Goal: Task Accomplishment & Management: Manage account settings

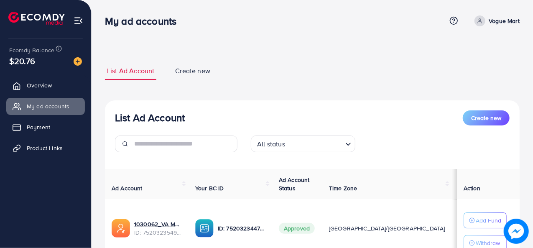
scroll to position [69, 0]
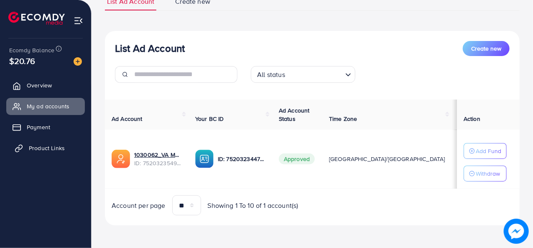
click at [42, 145] on span "Product Links" at bounding box center [47, 148] width 36 height 8
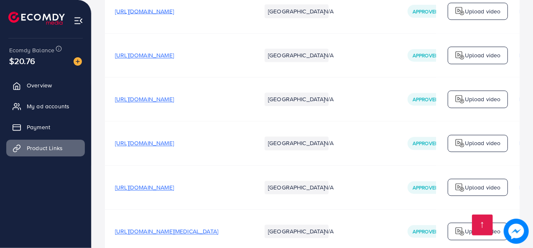
scroll to position [960, 0]
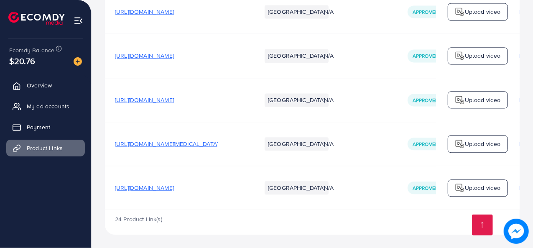
click at [174, 188] on span "[URL][DOMAIN_NAME]" at bounding box center [144, 188] width 59 height 8
click at [34, 107] on span "My ad accounts" at bounding box center [50, 106] width 43 height 8
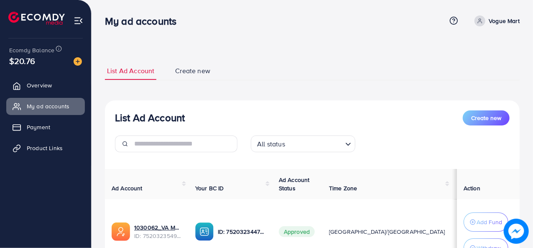
click at [505, 22] on p "Vogue Mart" at bounding box center [504, 21] width 31 height 10
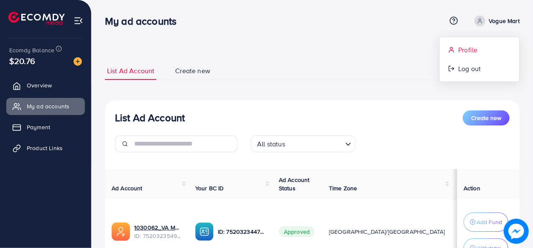
click at [469, 46] on span "Profile" at bounding box center [467, 50] width 19 height 10
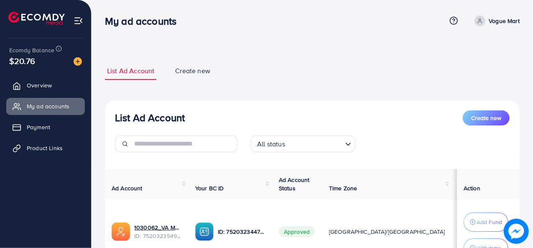
select select "********"
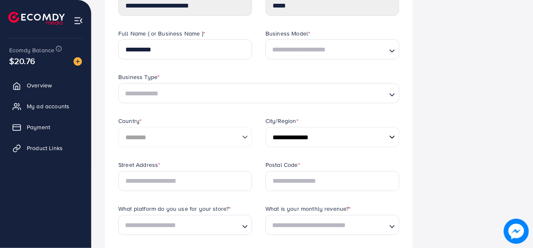
scroll to position [5, 0]
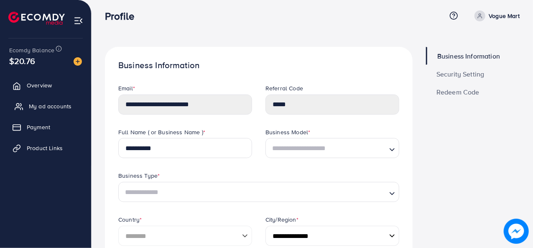
click at [46, 106] on span "My ad accounts" at bounding box center [50, 106] width 43 height 8
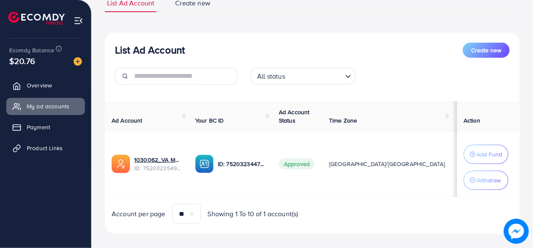
scroll to position [76, 0]
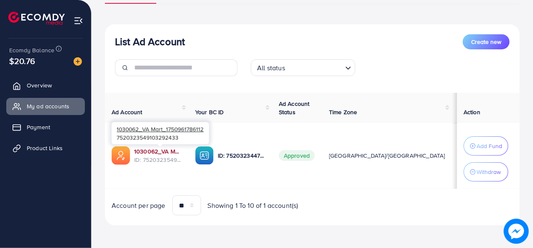
click at [161, 152] on link "1030062_VA Mart_1750961786112" at bounding box center [158, 151] width 48 height 8
